Goal: Check status: Check status

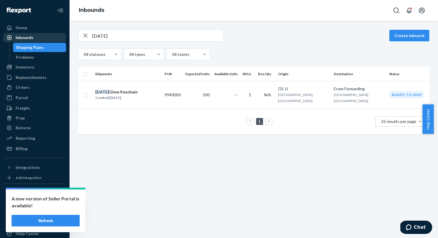
click at [21, 39] on div "Inbounds" at bounding box center [25, 38] width 18 height 6
click at [176, 35] on input "[DATE]" at bounding box center [157, 36] width 130 height 12
type input "l"
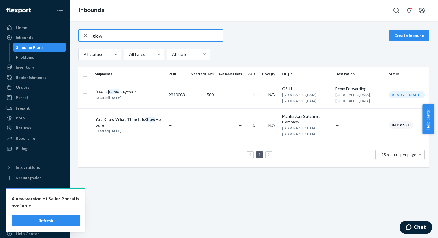
click at [166, 33] on input "glow" at bounding box center [157, 36] width 130 height 12
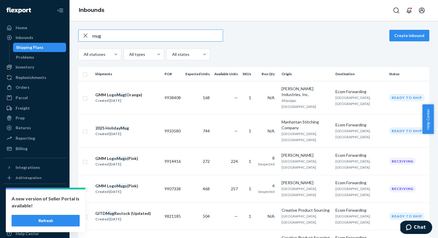
click at [134, 36] on input "mug" at bounding box center [157, 36] width 130 height 12
type input "work"
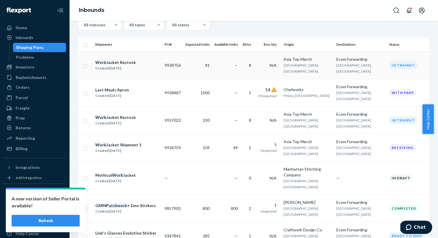
scroll to position [35, 0]
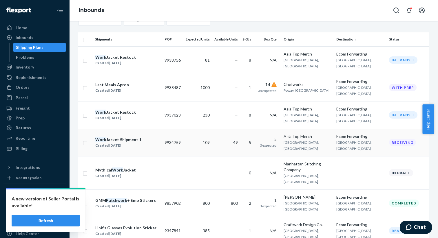
click at [124, 143] on div "Created Sep 12, 2025" at bounding box center [118, 146] width 46 height 6
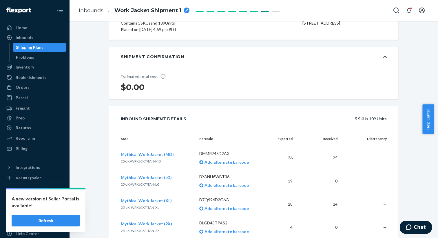
scroll to position [182, 0]
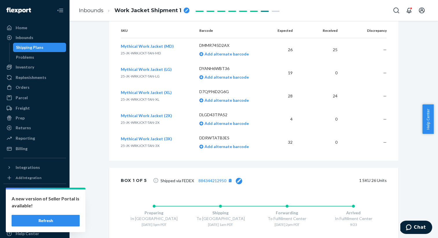
click at [147, 47] on span "Mythical Work Jacket (MD)" at bounding box center [147, 46] width 53 height 5
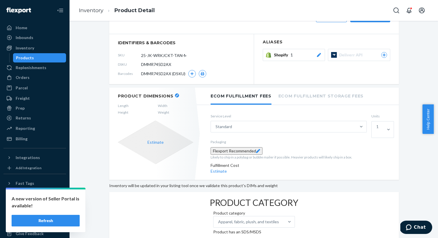
scroll to position [31, 0]
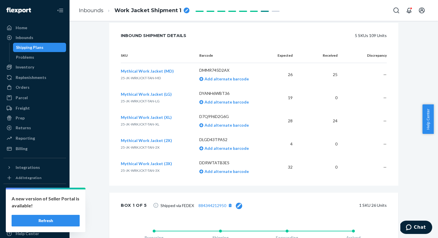
scroll to position [159, 0]
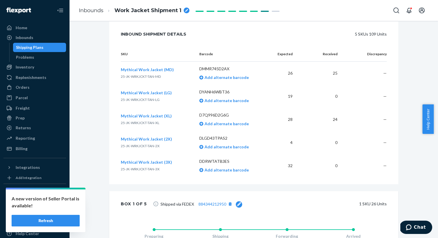
click at [153, 74] on p "25-JK-WRKJCKT-TAN-MD" at bounding box center [147, 77] width 53 height 6
click at [155, 70] on span "Mythical Work Jacket (MD)" at bounding box center [147, 69] width 53 height 5
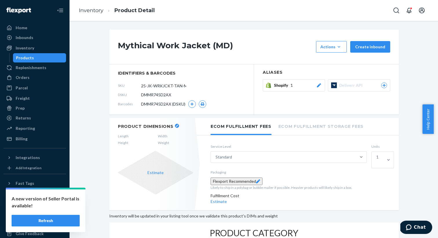
click at [152, 169] on icon at bounding box center [155, 173] width 75 height 44
click at [155, 174] on button "Estimate" at bounding box center [155, 173] width 16 height 6
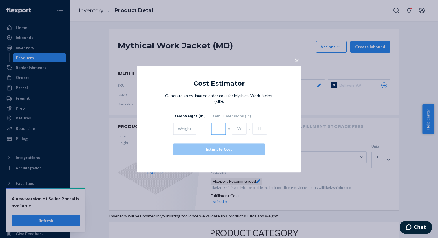
click at [217, 125] on input "text" at bounding box center [218, 129] width 14 height 12
type input "11"
click at [239, 125] on input "text" at bounding box center [239, 129] width 14 height 12
type input "12"
click at [257, 125] on input "text" at bounding box center [260, 129] width 14 height 12
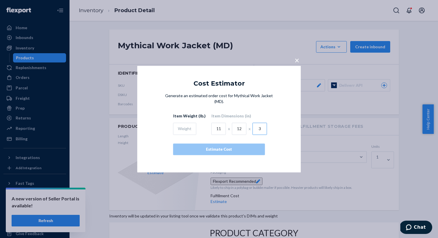
type input "3"
click at [184, 130] on input "text" at bounding box center [184, 129] width 23 height 12
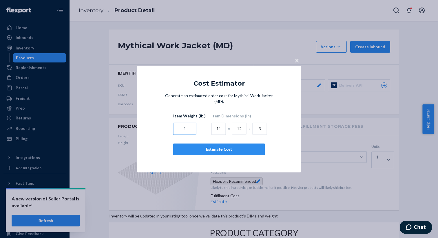
type input "1"
click at [223, 148] on div "Estimate Cost" at bounding box center [219, 150] width 82 height 6
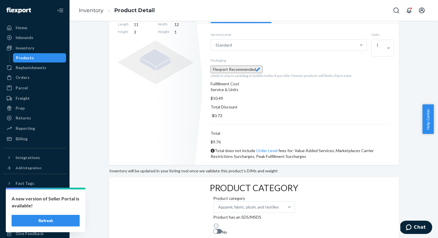
scroll to position [157, 0]
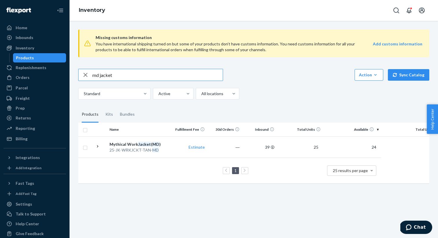
click at [106, 76] on input "md jacket" at bounding box center [157, 75] width 130 height 12
type input "md hoodie"
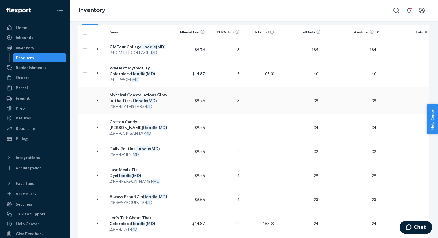
scroll to position [102, 0]
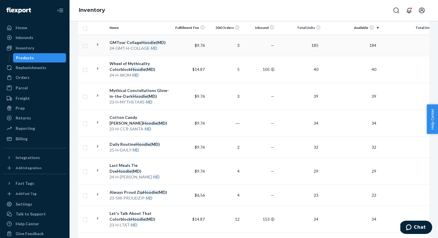
click at [186, 45] on td "$9.76" at bounding box center [189, 45] width 35 height 21
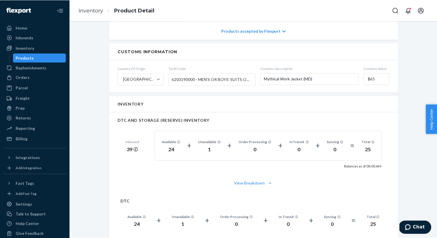
scroll to position [292, 0]
